Goal: Find specific page/section: Find specific page/section

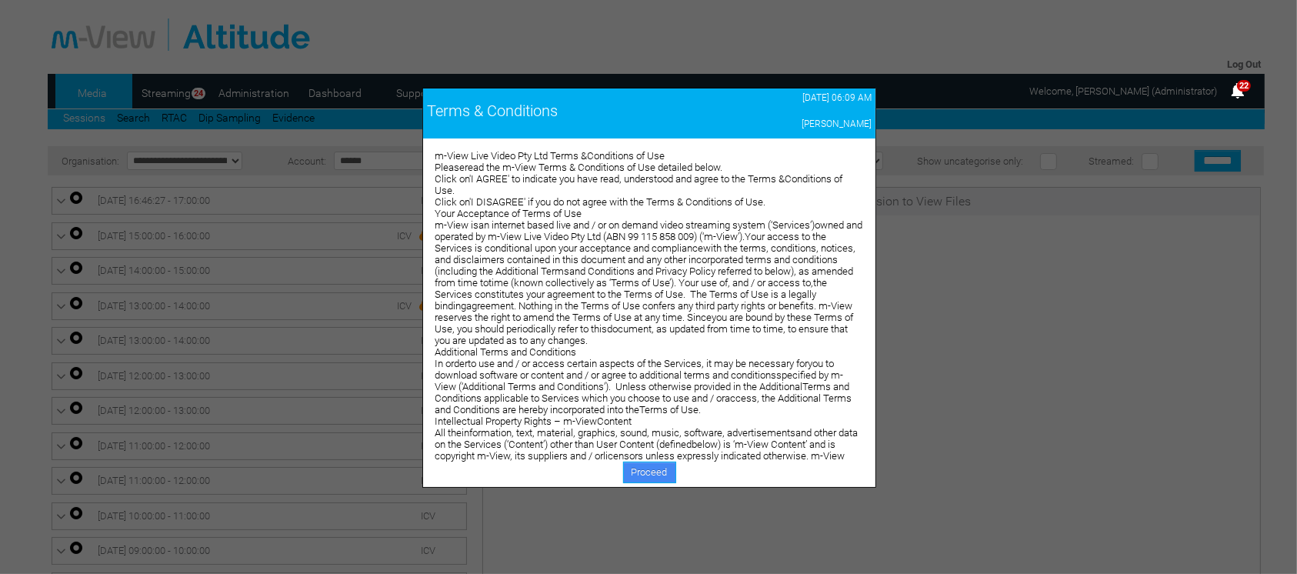
click at [647, 470] on link "Proceed" at bounding box center [649, 472] width 53 height 22
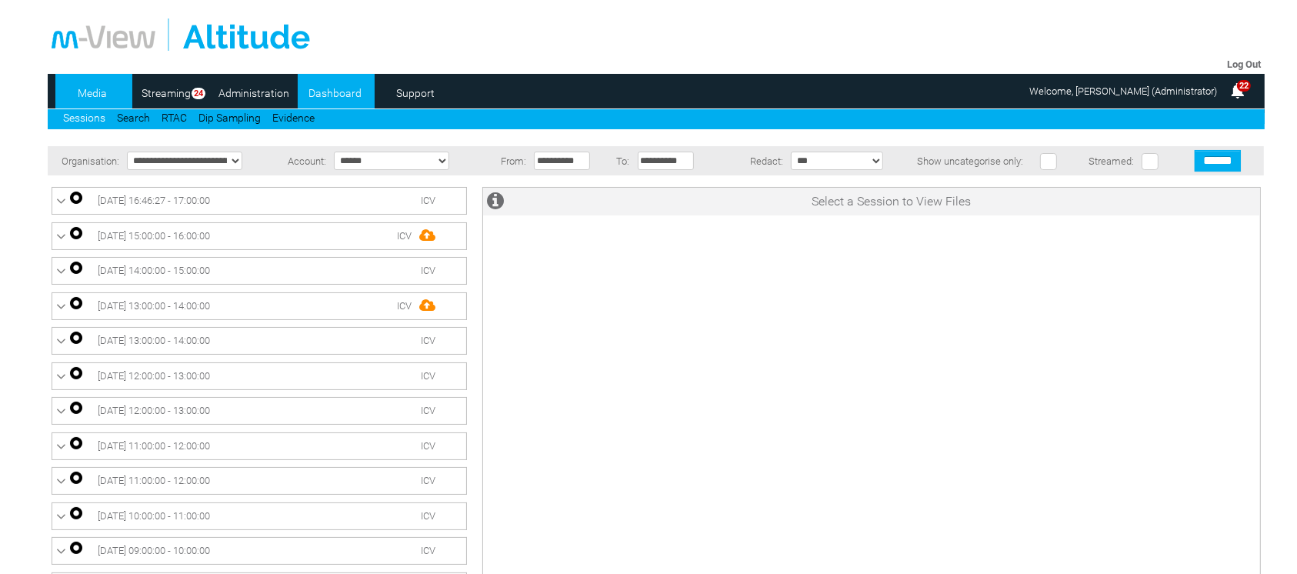
click at [325, 84] on link "Dashboard" at bounding box center [335, 93] width 75 height 23
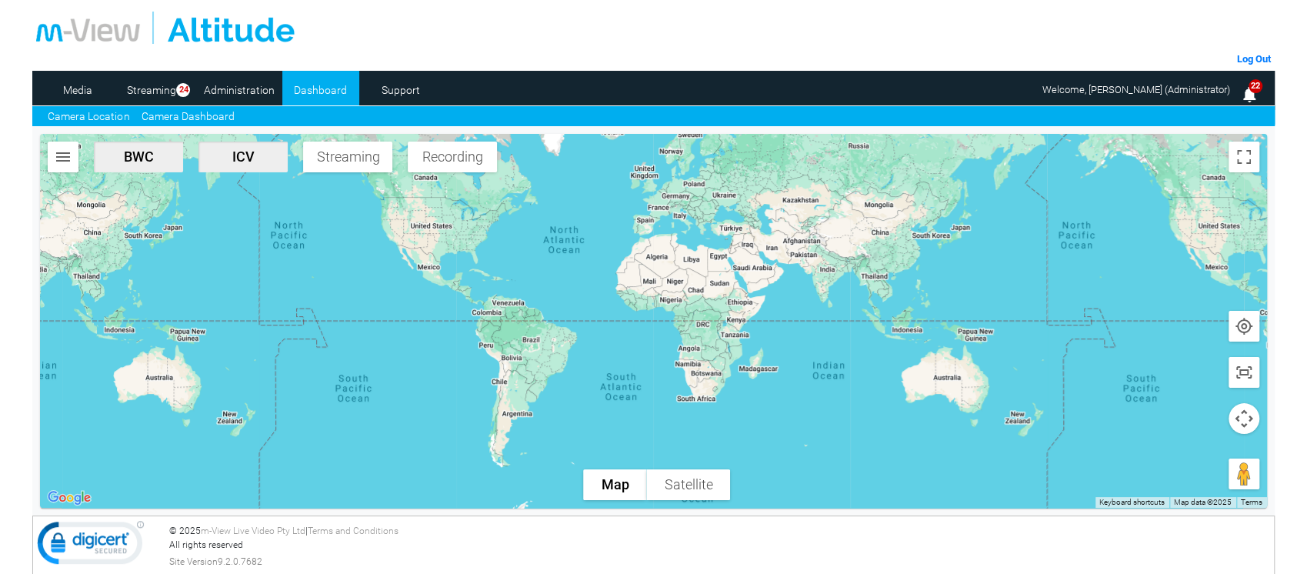
click at [195, 119] on link "Camera Dashboard" at bounding box center [187, 116] width 93 height 16
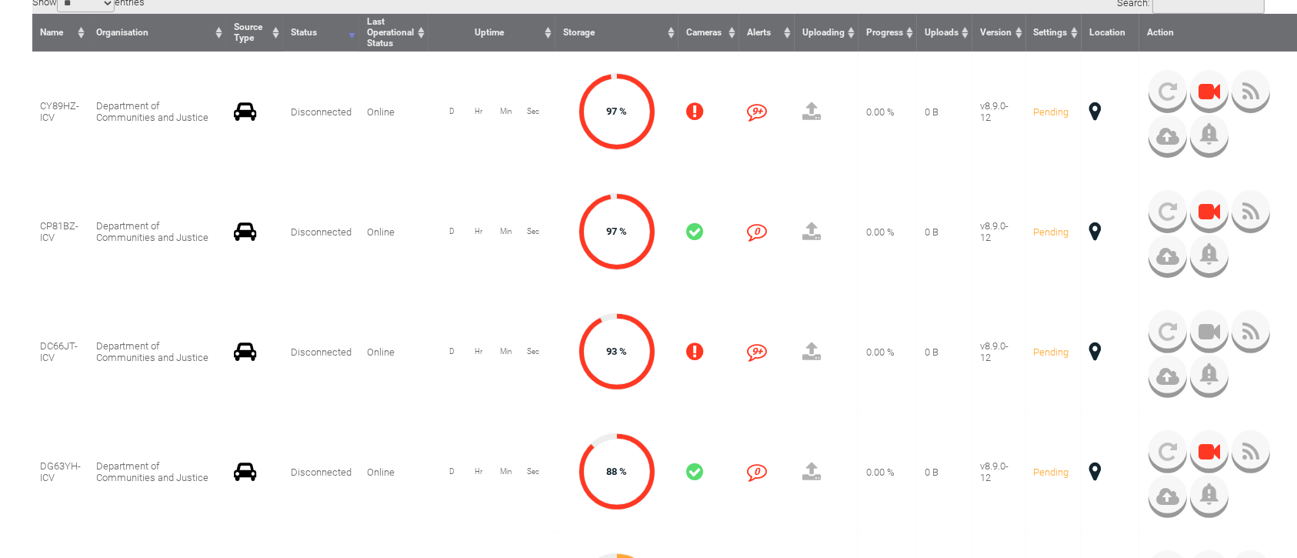
scroll to position [408, 0]
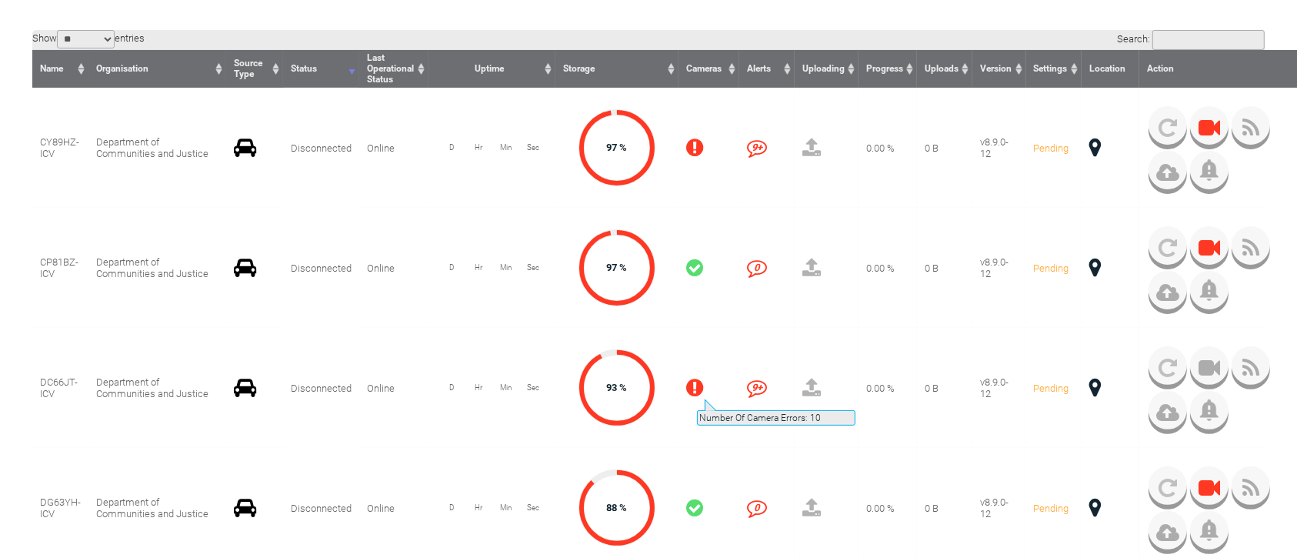
click at [695, 391] on icon at bounding box center [694, 388] width 17 height 20
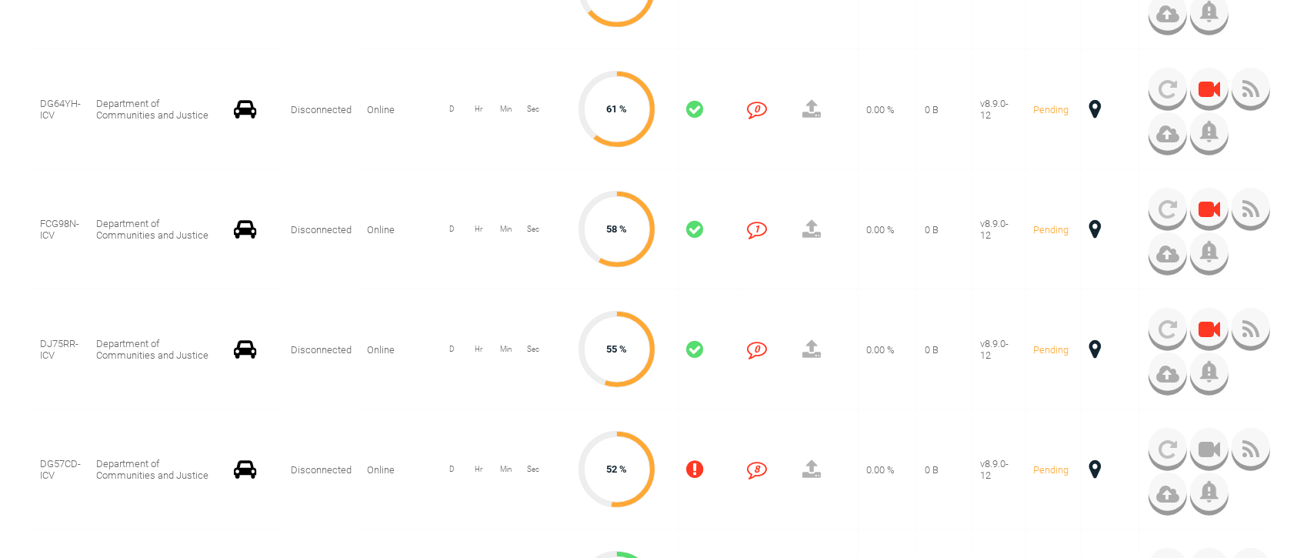
scroll to position [1278, 0]
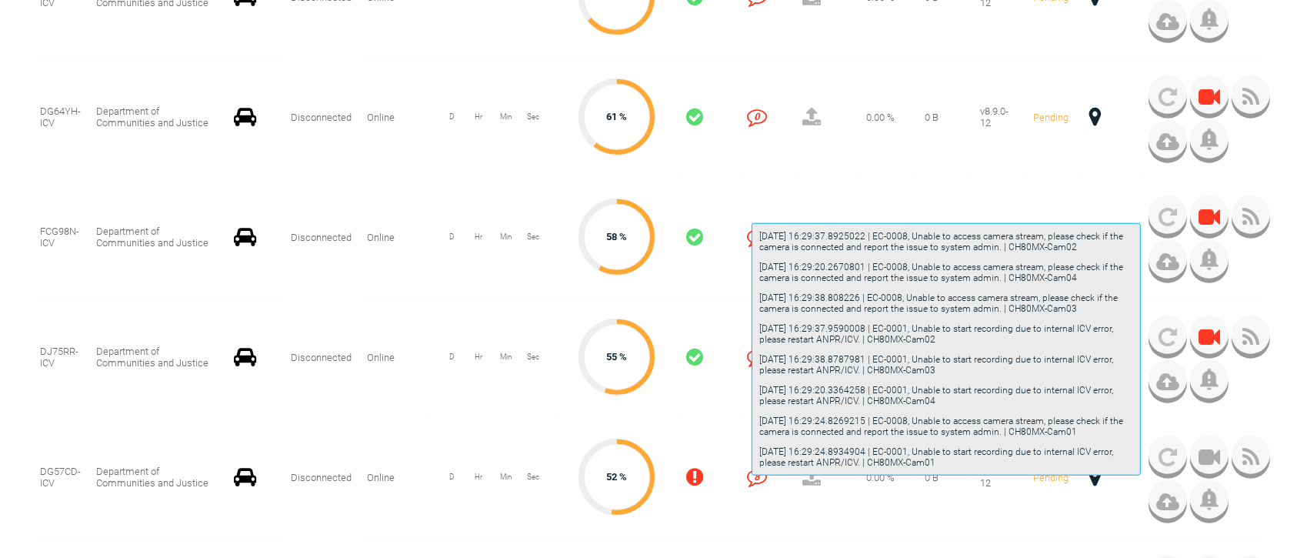
click at [750, 483] on icon "8" at bounding box center [757, 477] width 20 height 20
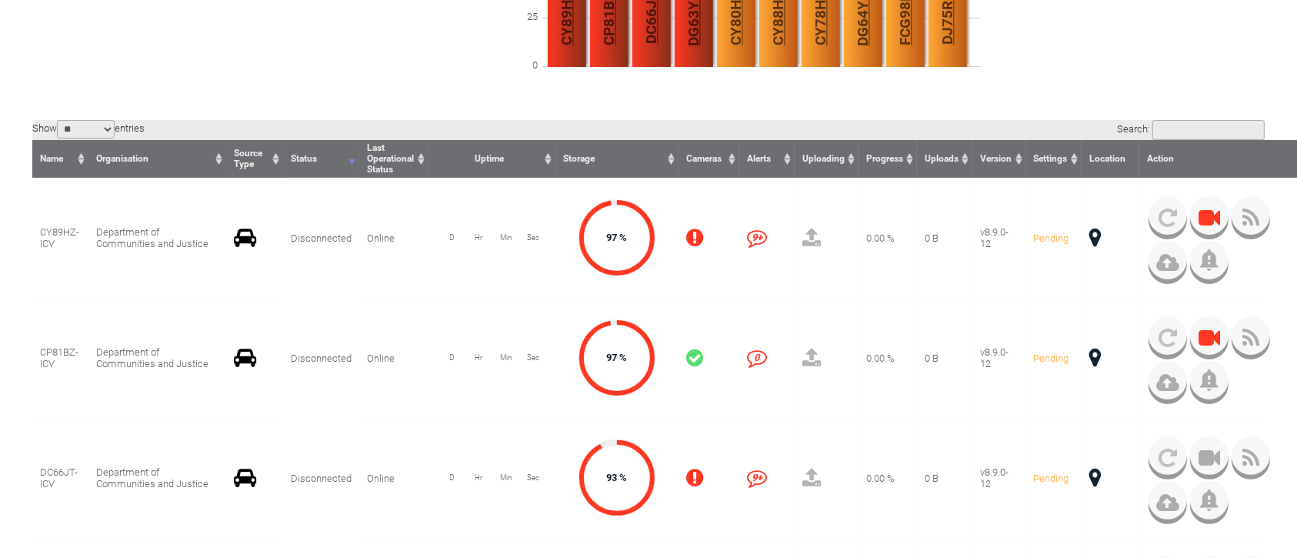
scroll to position [0, 0]
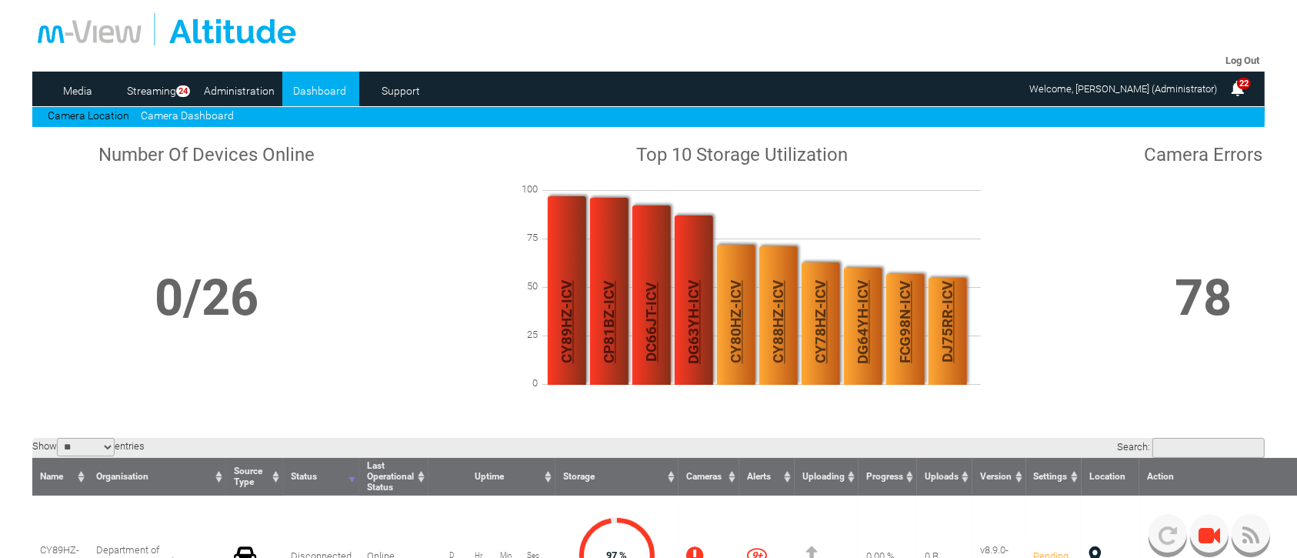
click at [1238, 88] on span "22" at bounding box center [1244, 84] width 14 height 12
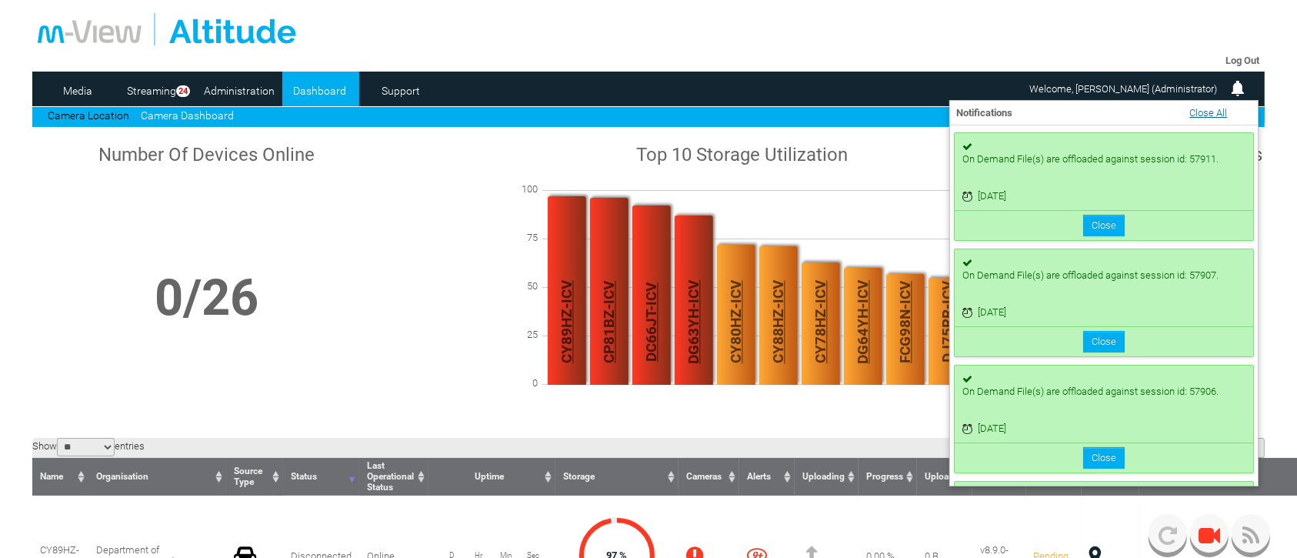
click at [1212, 111] on link "Close All" at bounding box center [1208, 113] width 38 height 12
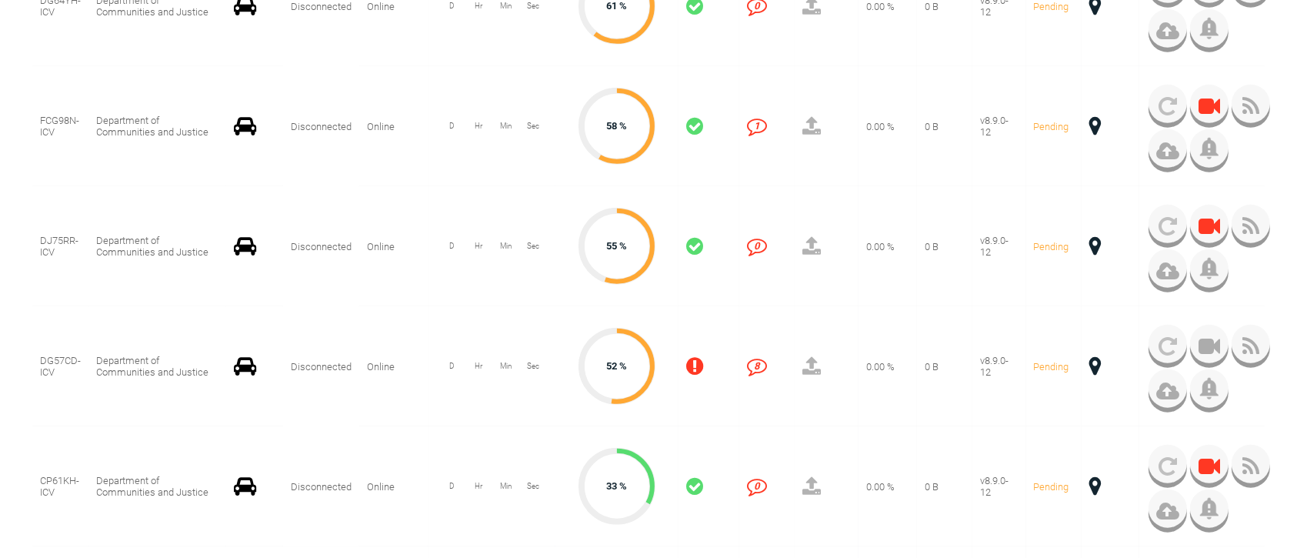
scroll to position [1401, 0]
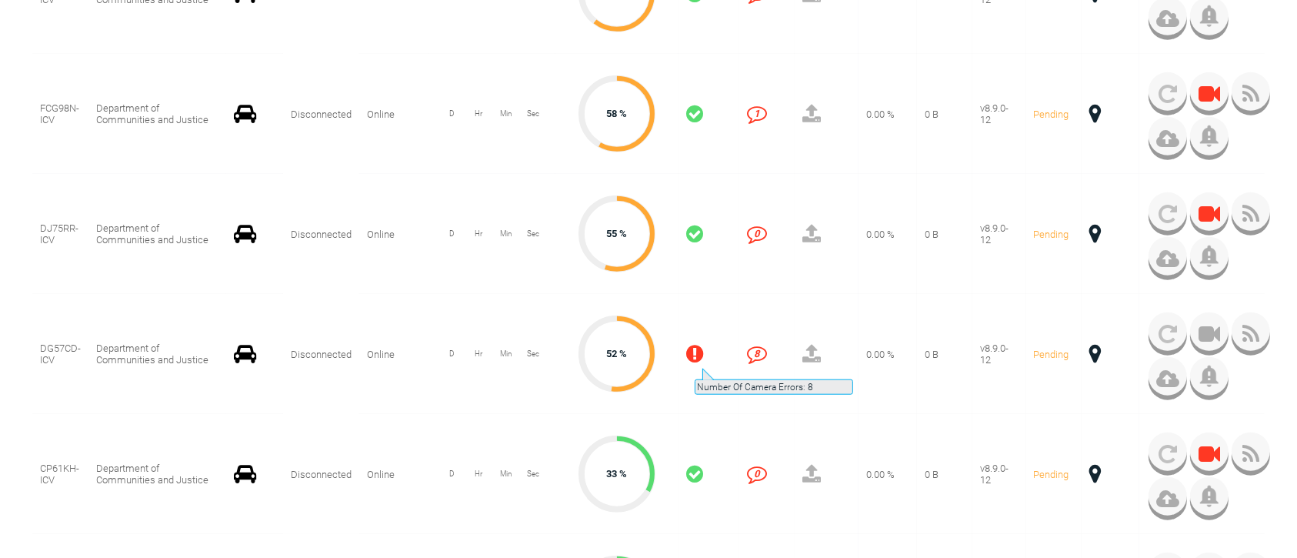
click at [693, 361] on icon at bounding box center [694, 354] width 17 height 20
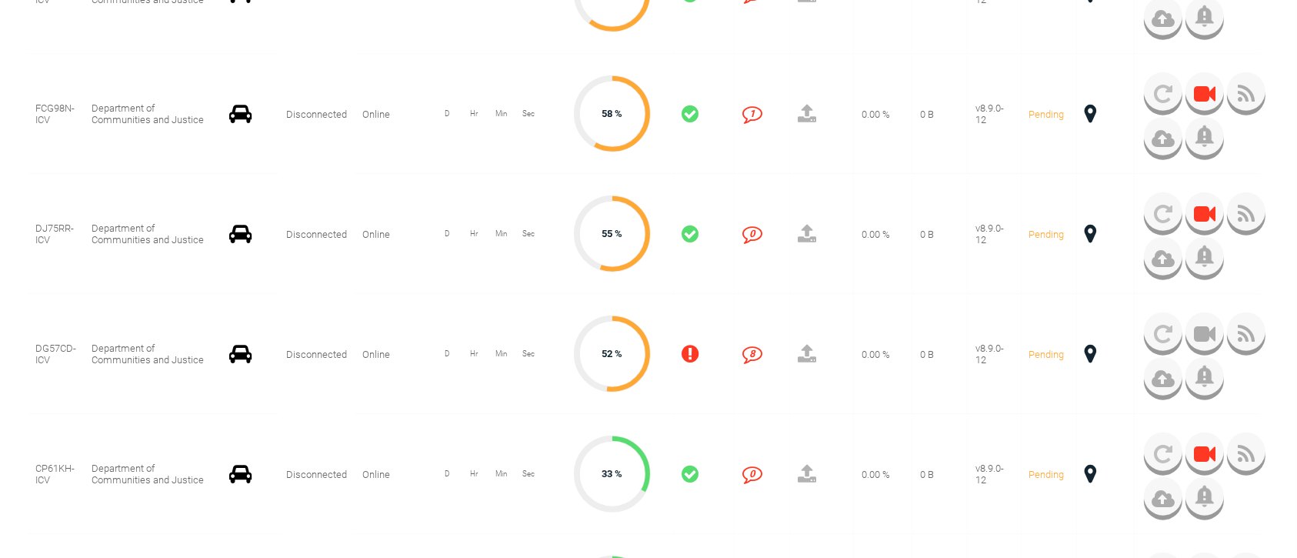
drag, startPoint x: 746, startPoint y: 301, endPoint x: 797, endPoint y: 322, distance: 55.8
click at [747, 335] on td "8 8" at bounding box center [761, 354] width 55 height 120
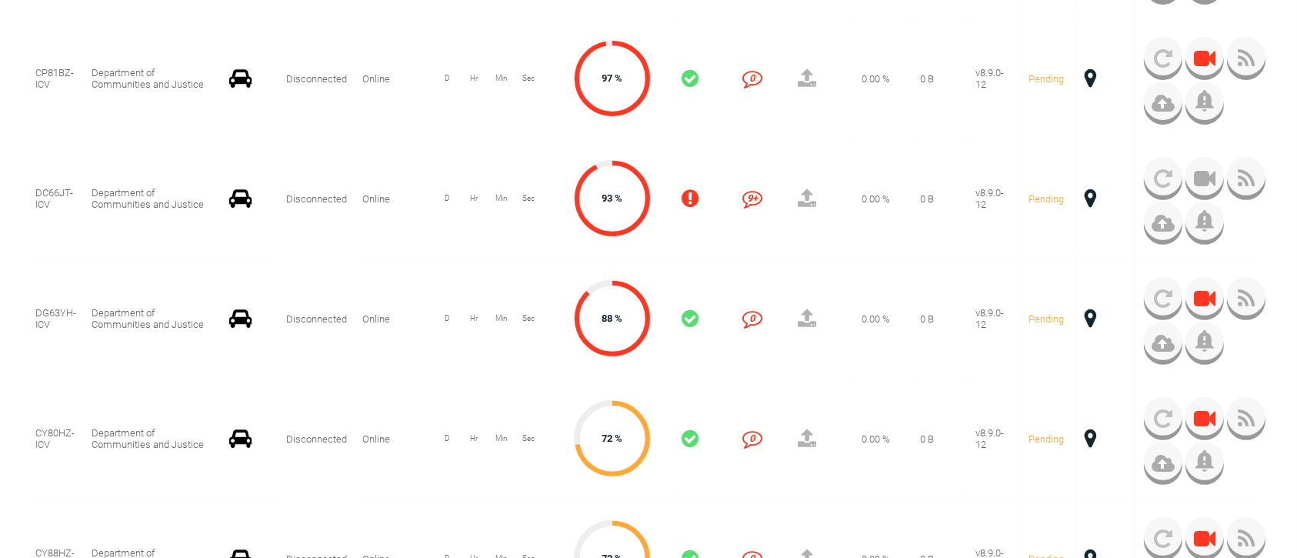
scroll to position [0, 5]
